Goal: Information Seeking & Learning: Find specific fact

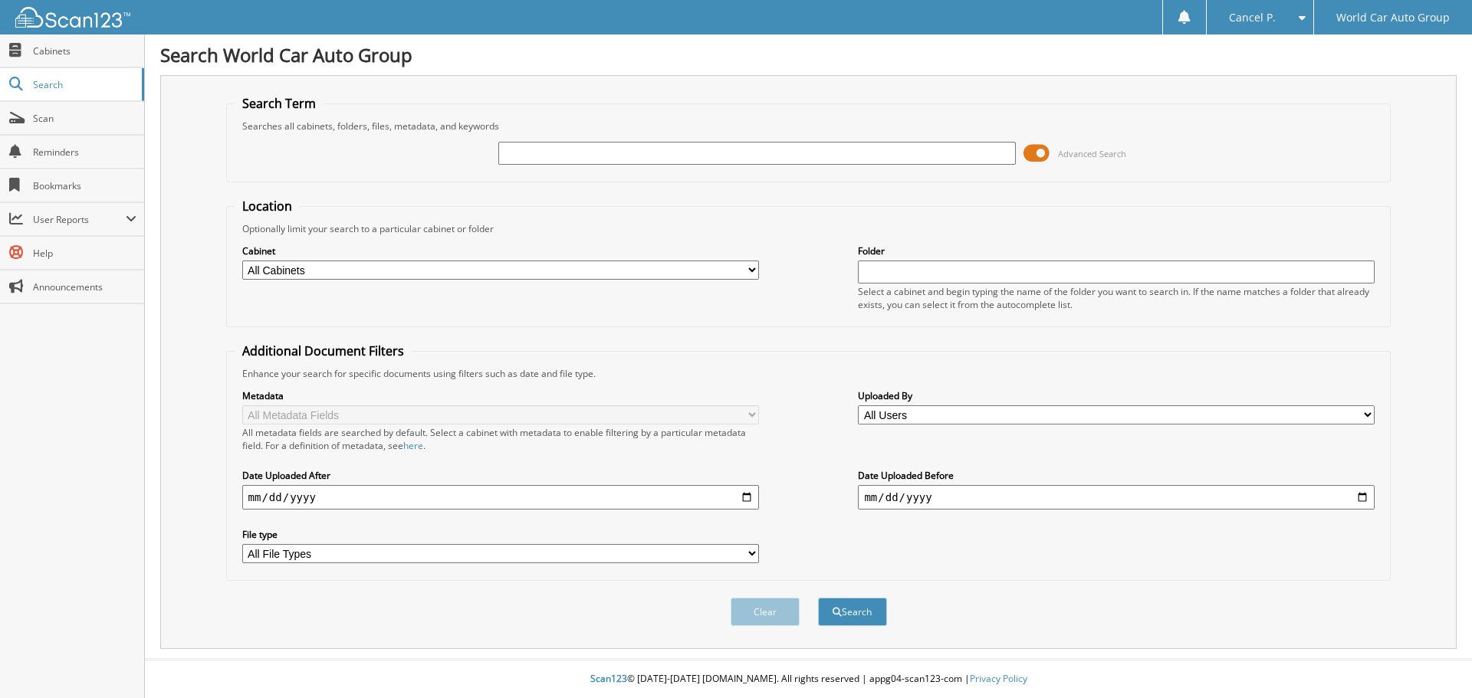
click at [1043, 152] on span at bounding box center [1036, 153] width 26 height 23
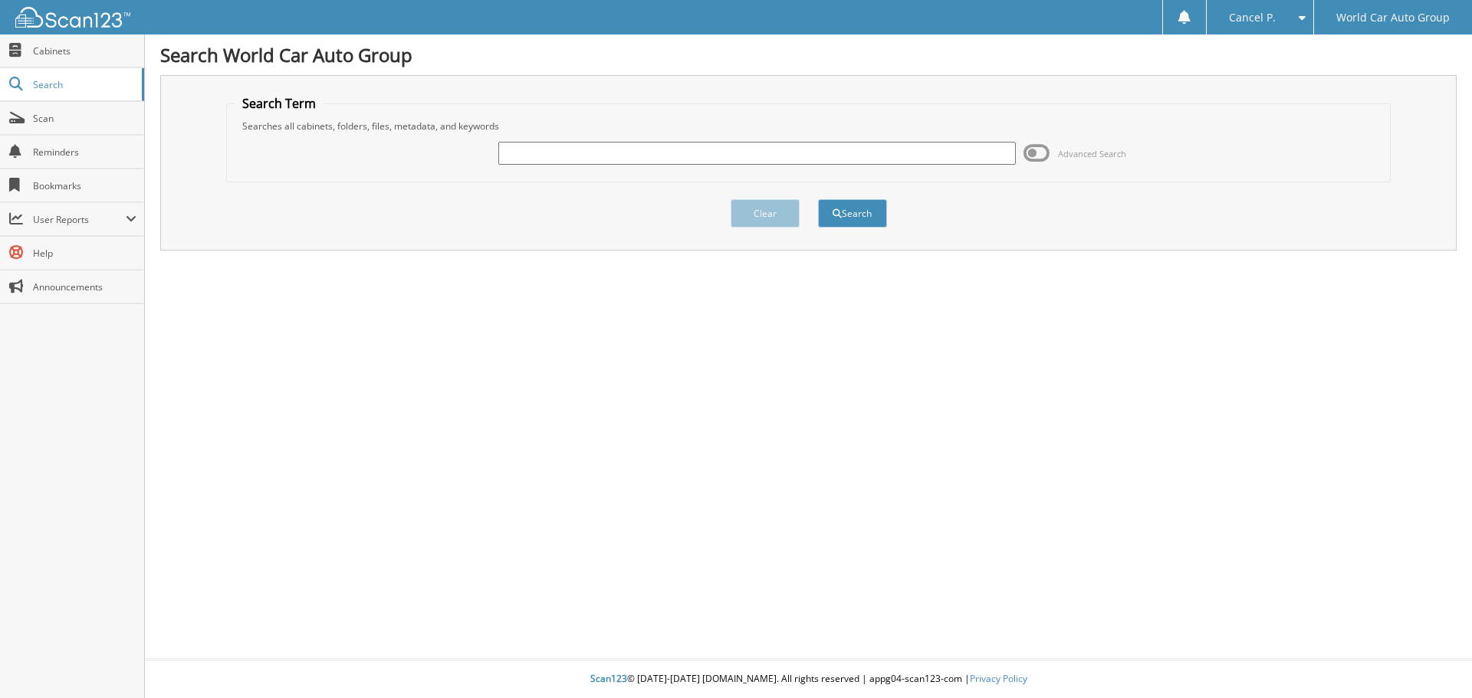
click at [709, 149] on input "text" at bounding box center [756, 153] width 517 height 23
type input "57692"
click at [818, 199] on button "Search" at bounding box center [852, 213] width 69 height 28
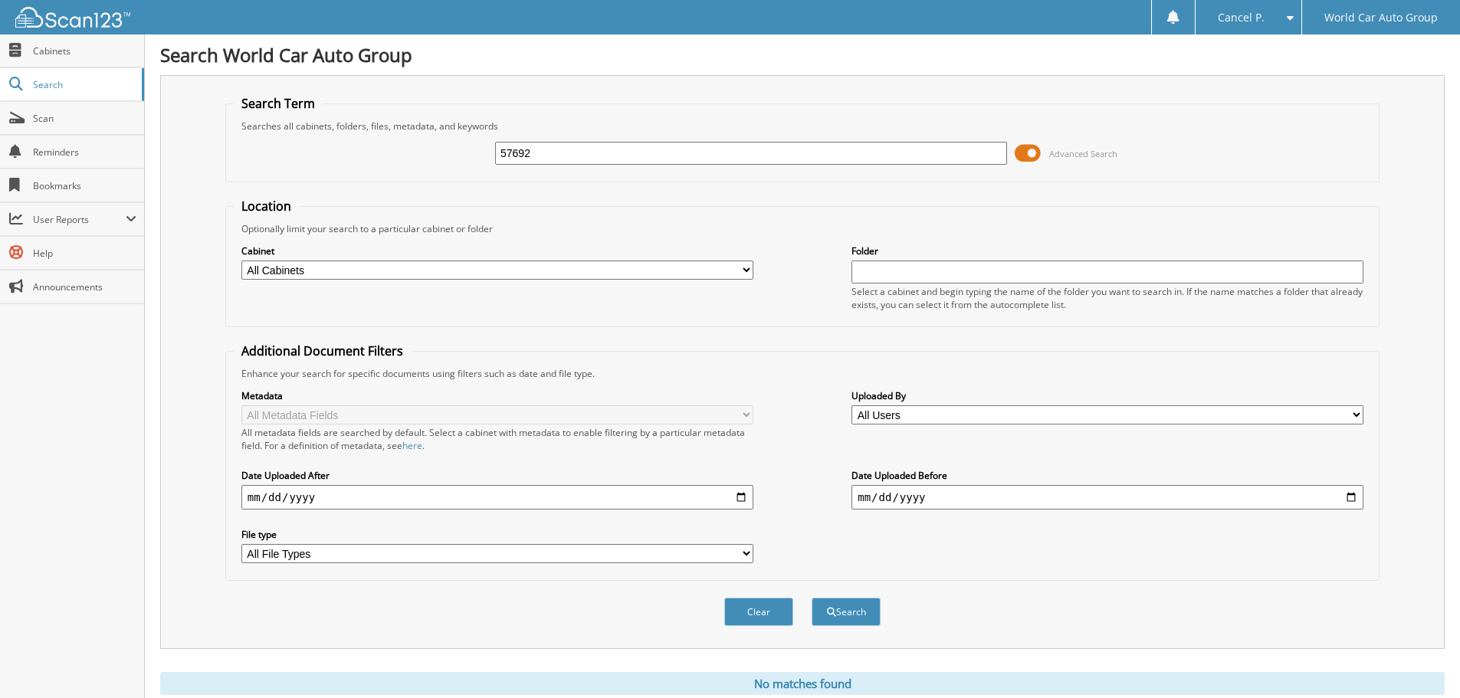
click at [1033, 158] on span at bounding box center [1028, 153] width 26 height 23
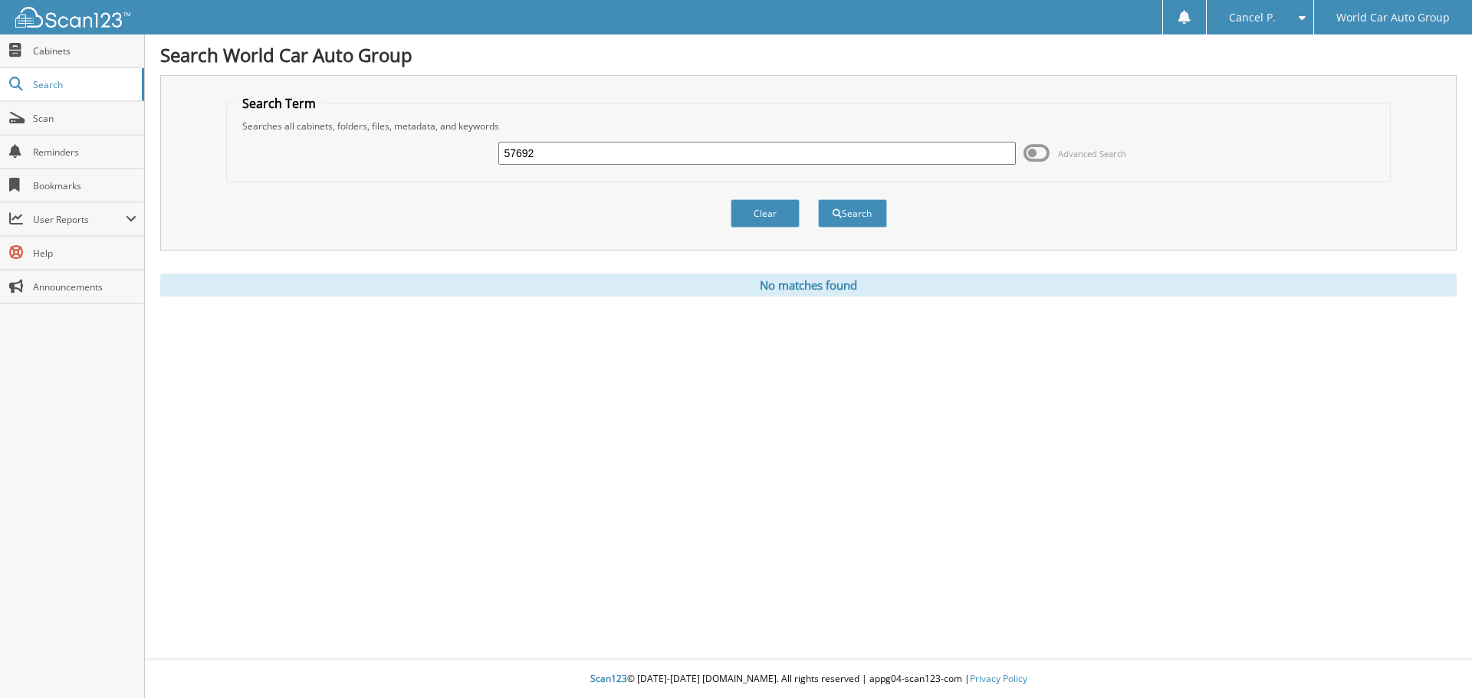
click at [842, 157] on input "57692" at bounding box center [756, 153] width 517 height 23
drag, startPoint x: 584, startPoint y: 161, endPoint x: 422, endPoint y: 161, distance: 162.5
click at [422, 161] on div "57692 Advanced Search" at bounding box center [809, 153] width 1148 height 41
type input "270358"
click at [818, 199] on button "Search" at bounding box center [852, 213] width 69 height 28
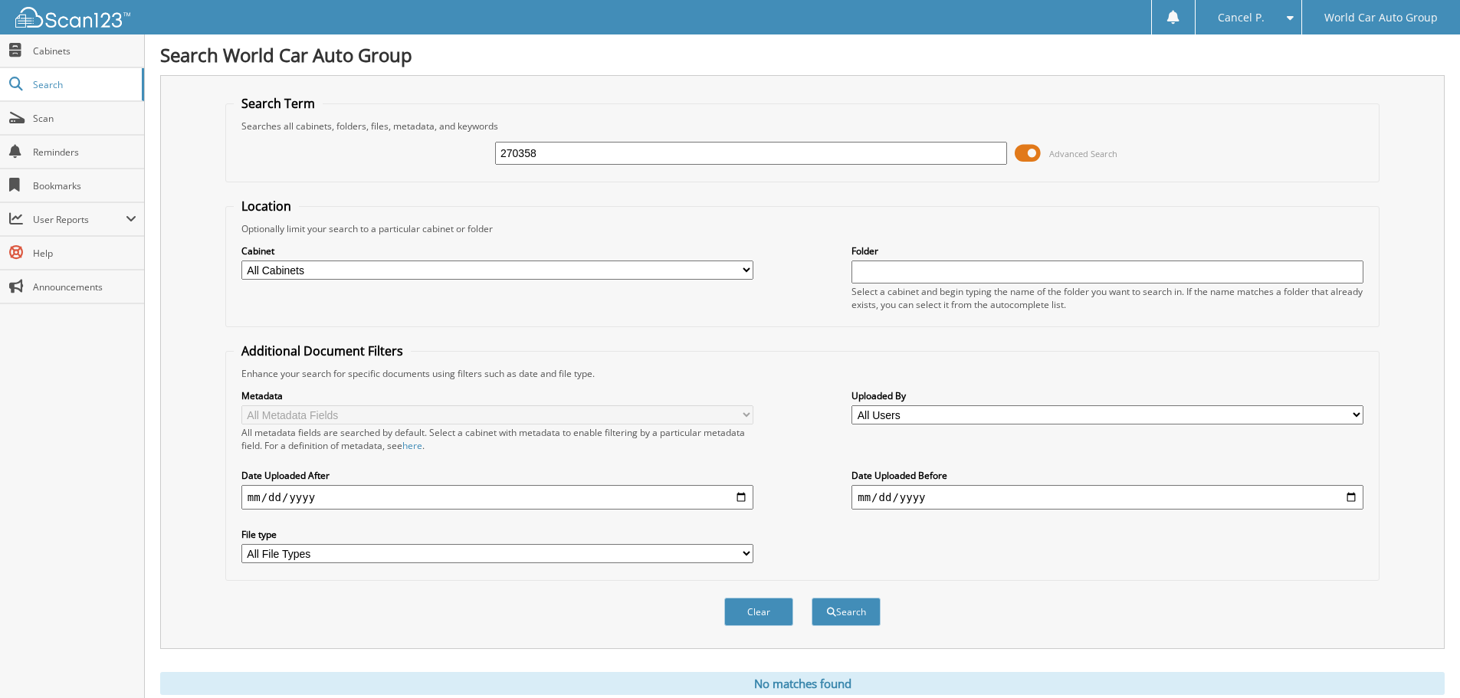
click at [1030, 160] on span at bounding box center [1028, 153] width 26 height 23
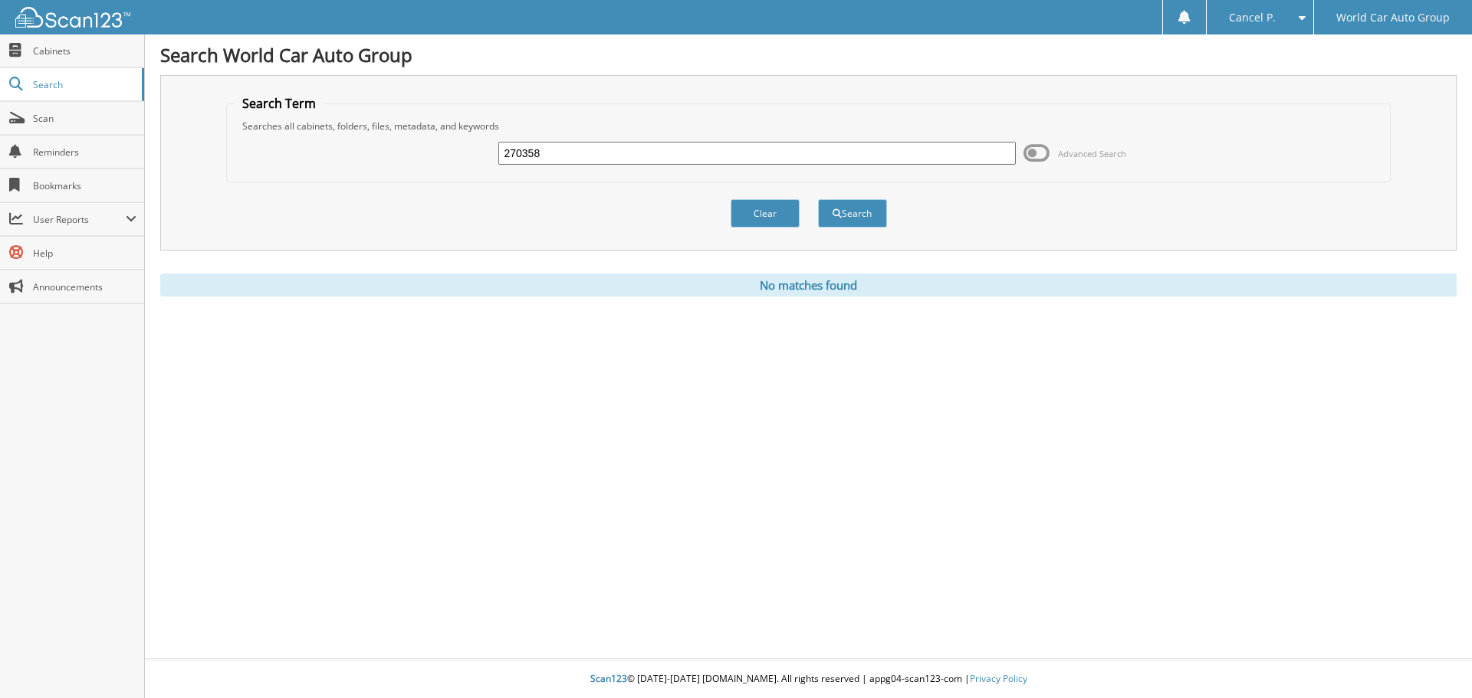
click at [699, 149] on input "270358" at bounding box center [756, 153] width 517 height 23
type input "356171"
click at [818, 199] on button "Search" at bounding box center [852, 213] width 69 height 28
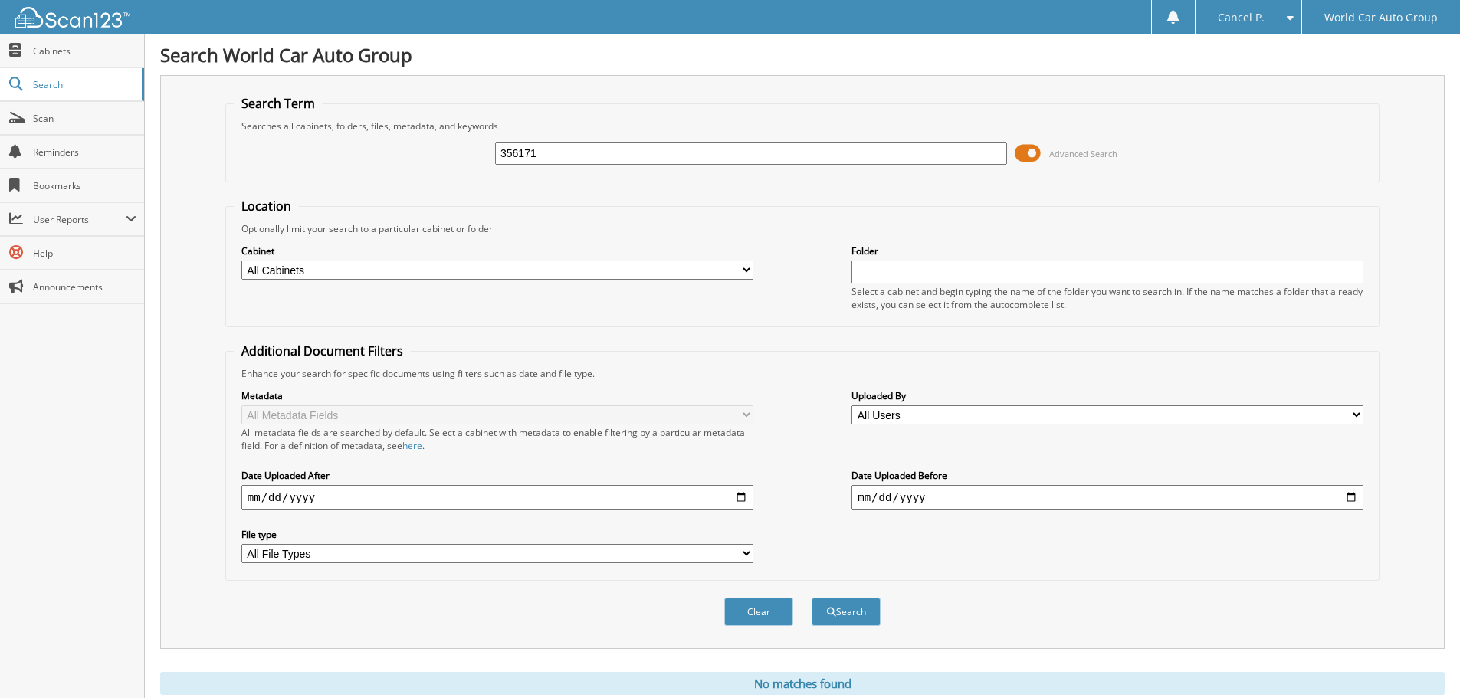
drag, startPoint x: 1034, startPoint y: 156, endPoint x: 1025, endPoint y: 156, distance: 9.2
click at [1035, 156] on span at bounding box center [1028, 153] width 26 height 23
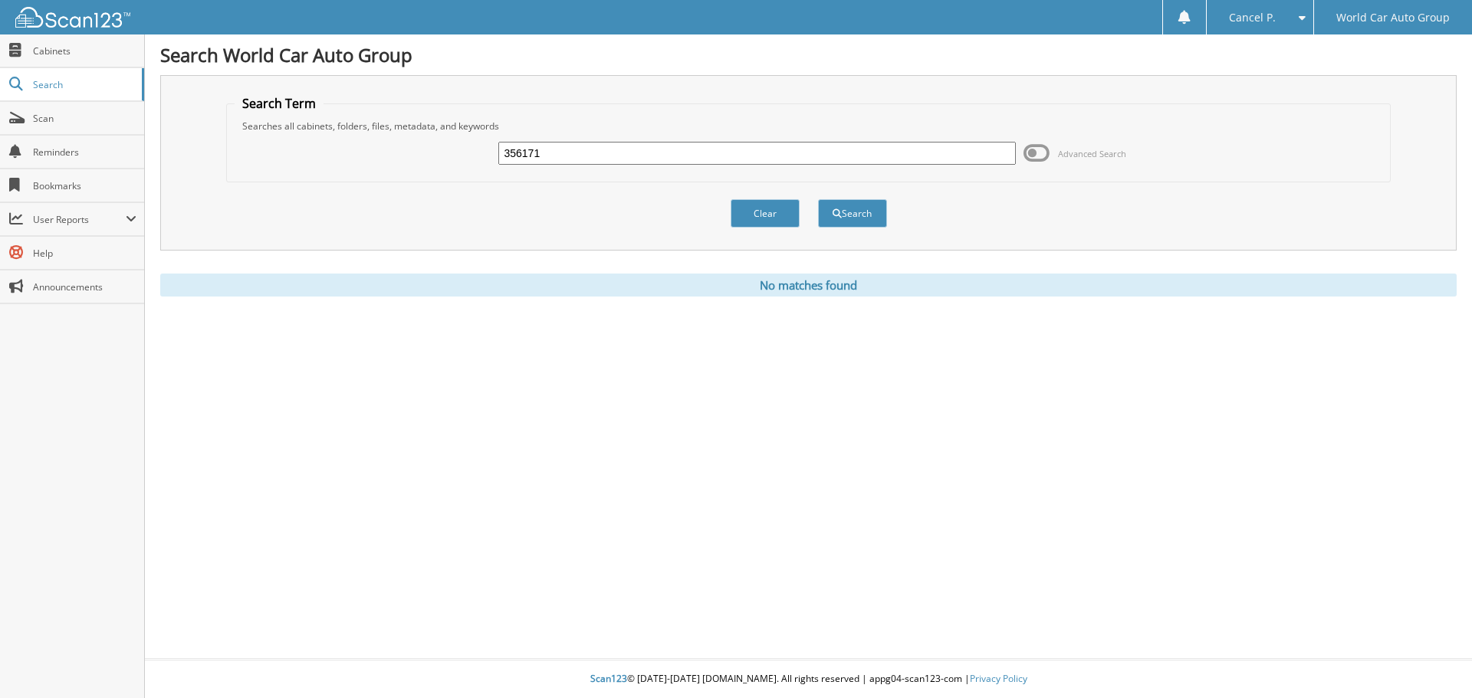
click at [705, 159] on input "356171" at bounding box center [756, 153] width 517 height 23
type input "328354"
click at [818, 199] on button "Search" at bounding box center [852, 213] width 69 height 28
